Goal: Navigation & Orientation: Understand site structure

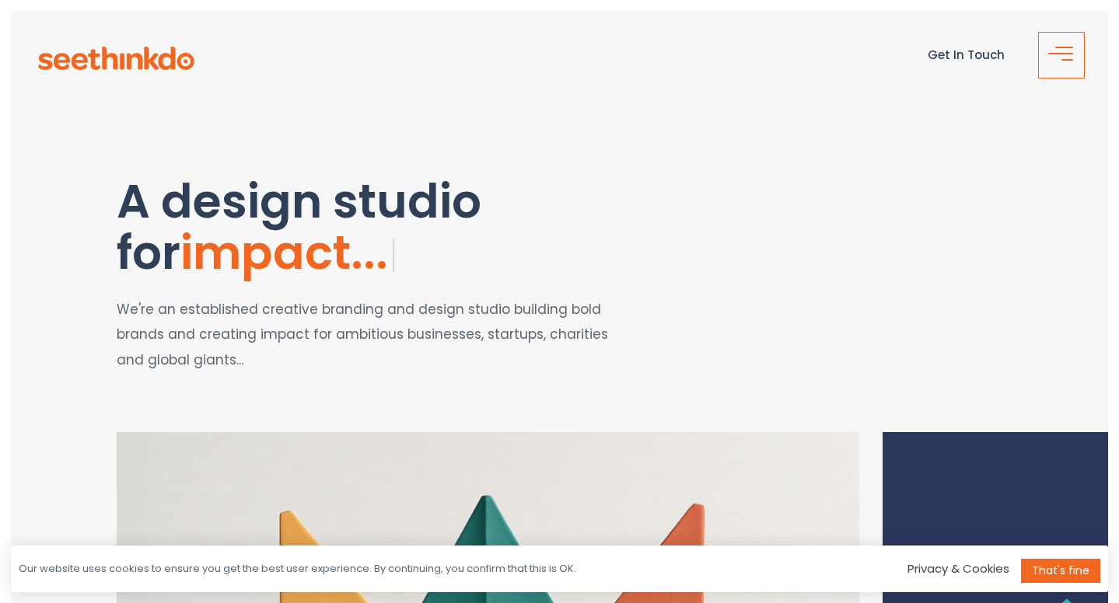
click at [1042, 52] on button "button" at bounding box center [1061, 55] width 47 height 47
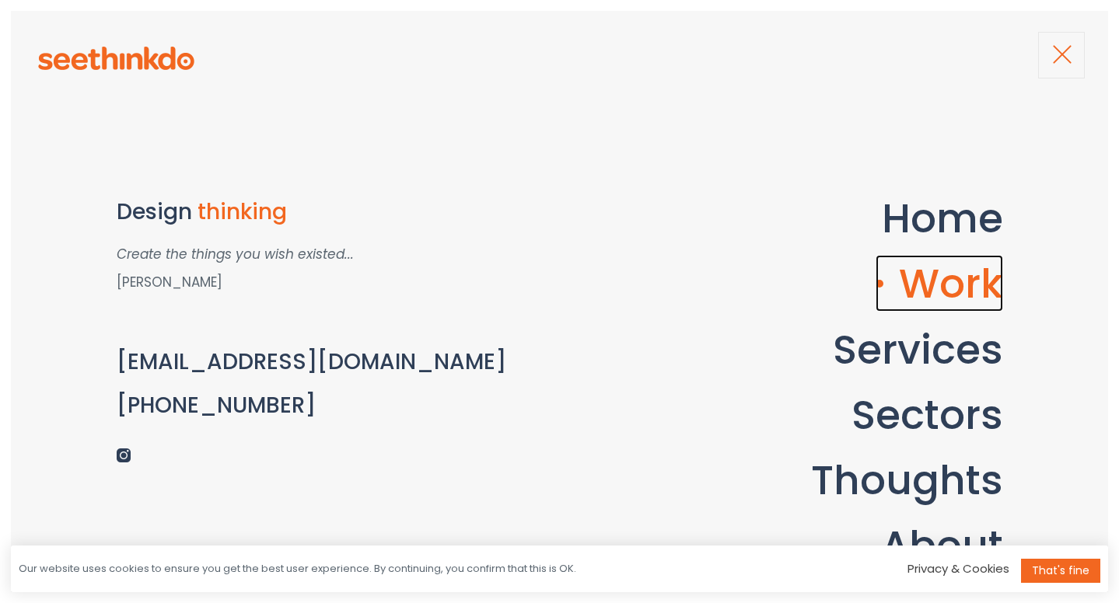
click at [959, 264] on link "Work" at bounding box center [940, 283] width 128 height 57
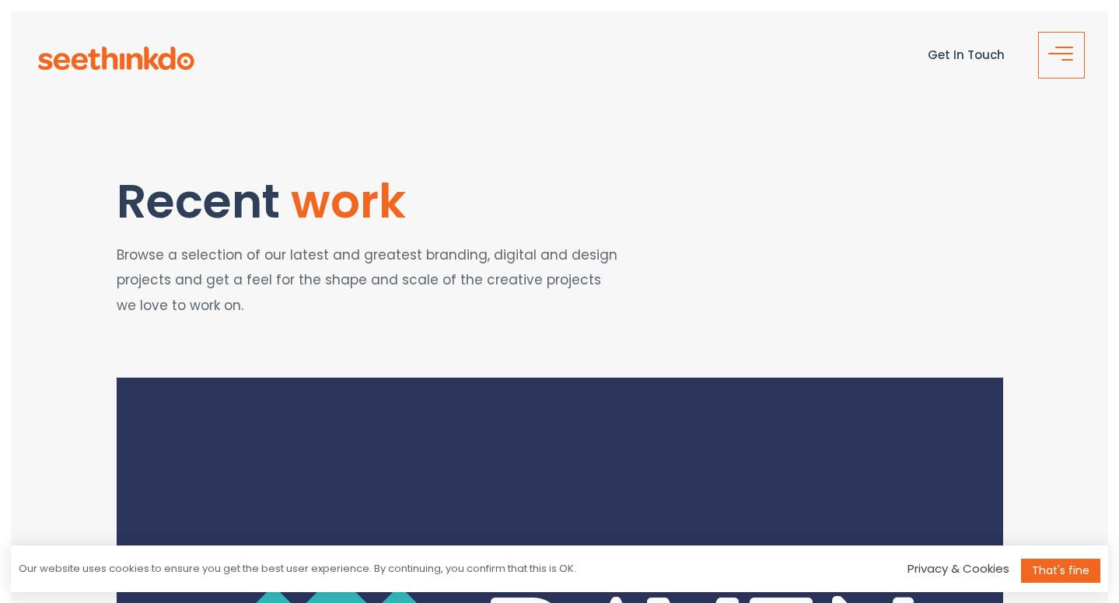
click at [1065, 60] on span "button" at bounding box center [1067, 60] width 12 height 2
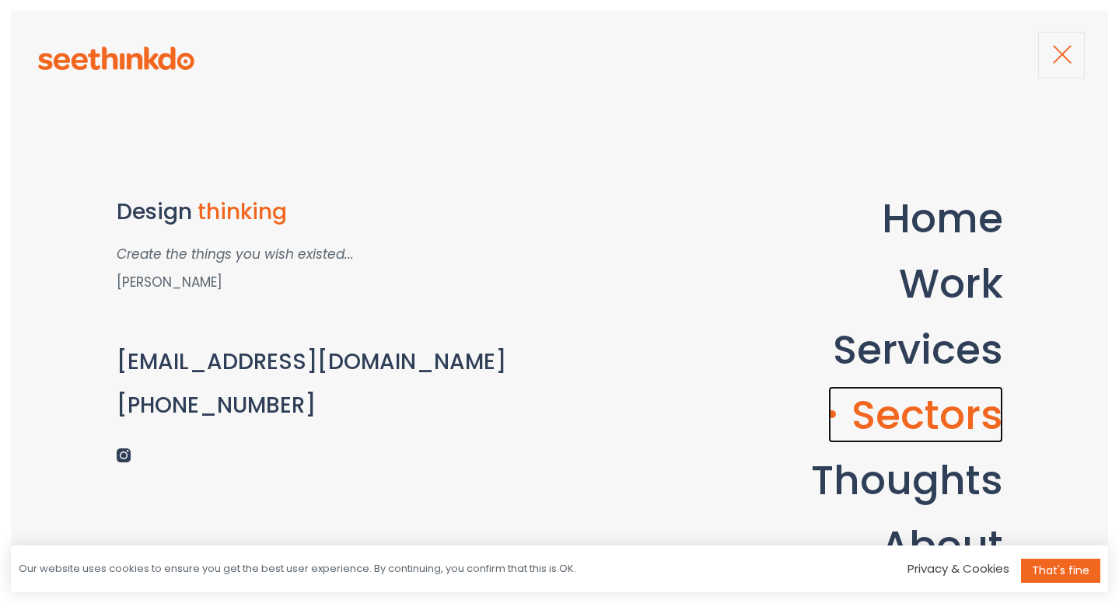
click at [949, 422] on link "Sectors" at bounding box center [915, 414] width 175 height 57
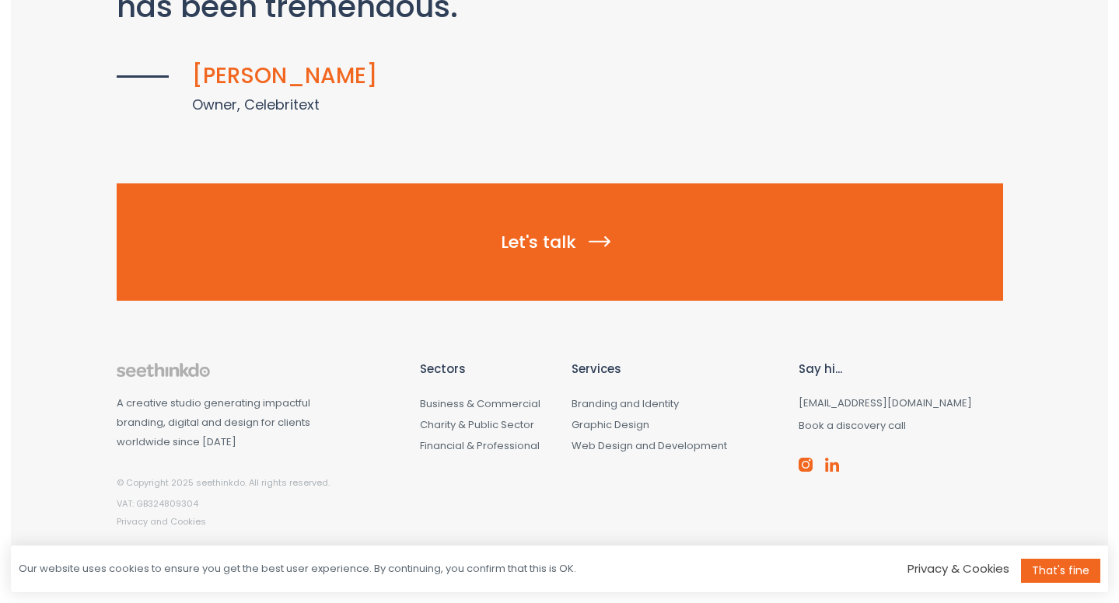
scroll to position [1636, 0]
